Goal: Use online tool/utility

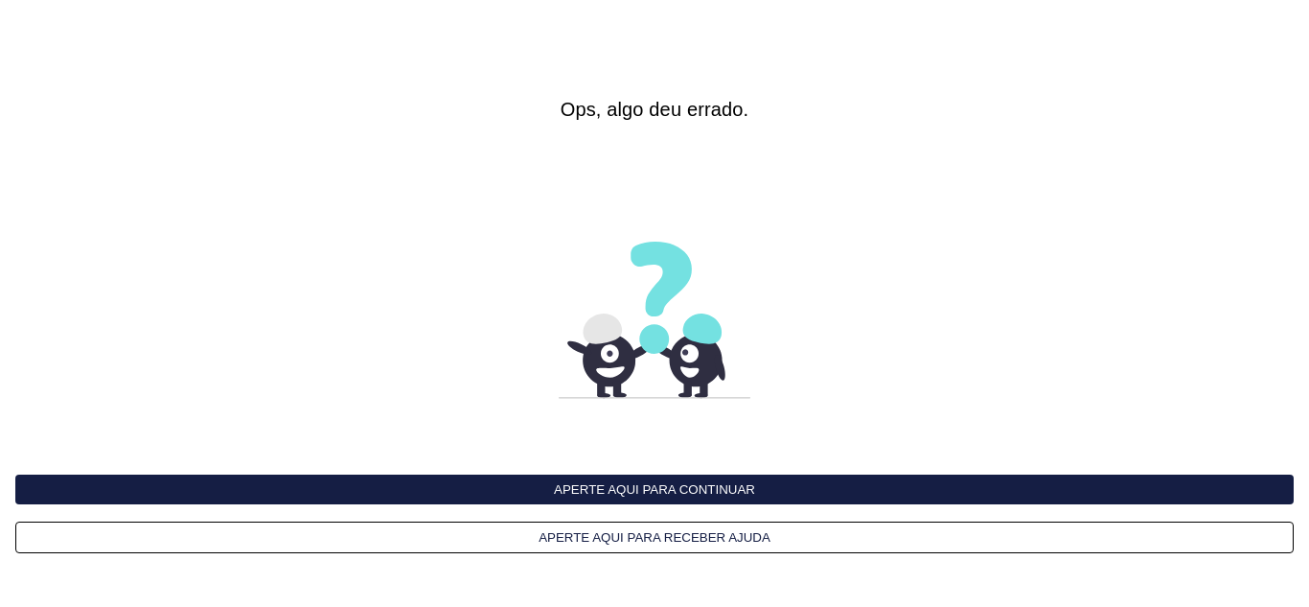
click at [674, 497] on button "Aperte aqui para continuar" at bounding box center [654, 489] width 1279 height 30
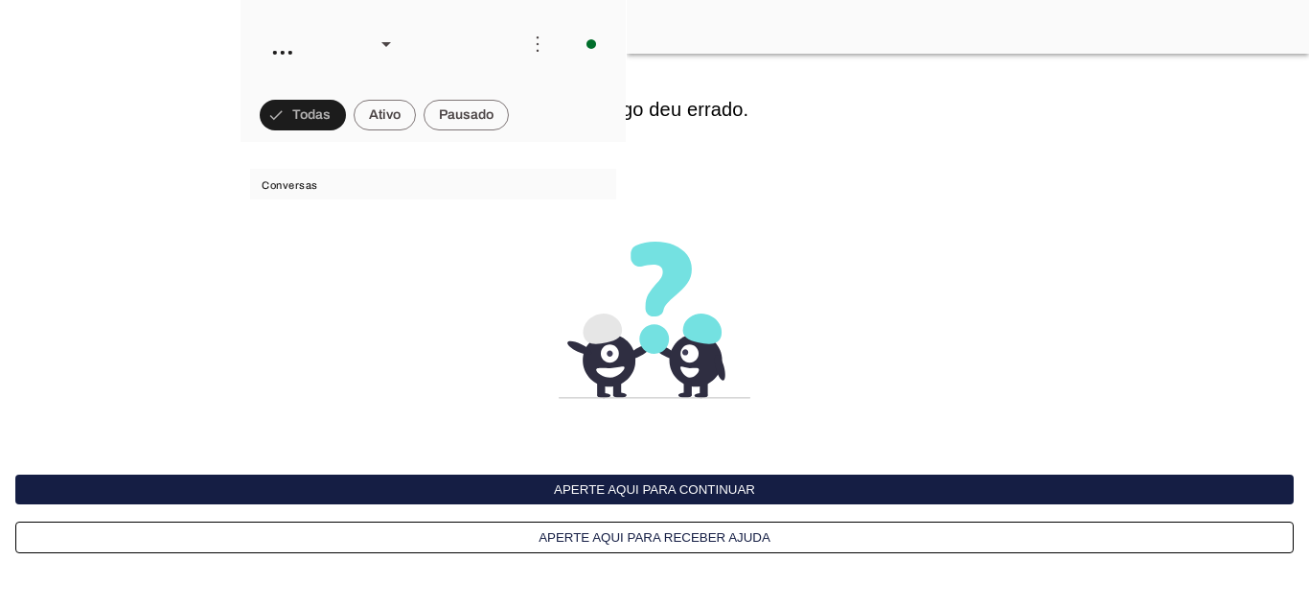
click at [674, 497] on button "Aperte aqui para continuar" at bounding box center [654, 489] width 1279 height 30
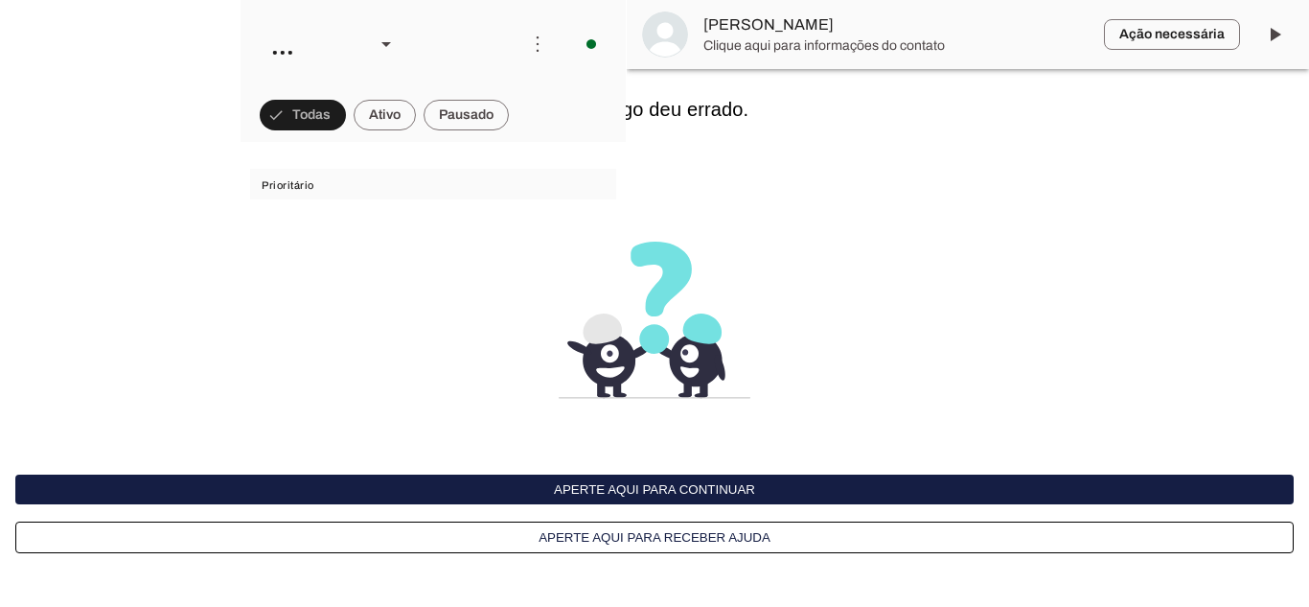
click at [649, 484] on button "Aperte aqui para continuar" at bounding box center [654, 489] width 1279 height 30
click at [649, 486] on button "Tentando continuar..." at bounding box center [654, 489] width 1279 height 30
